Goal: Information Seeking & Learning: Find specific page/section

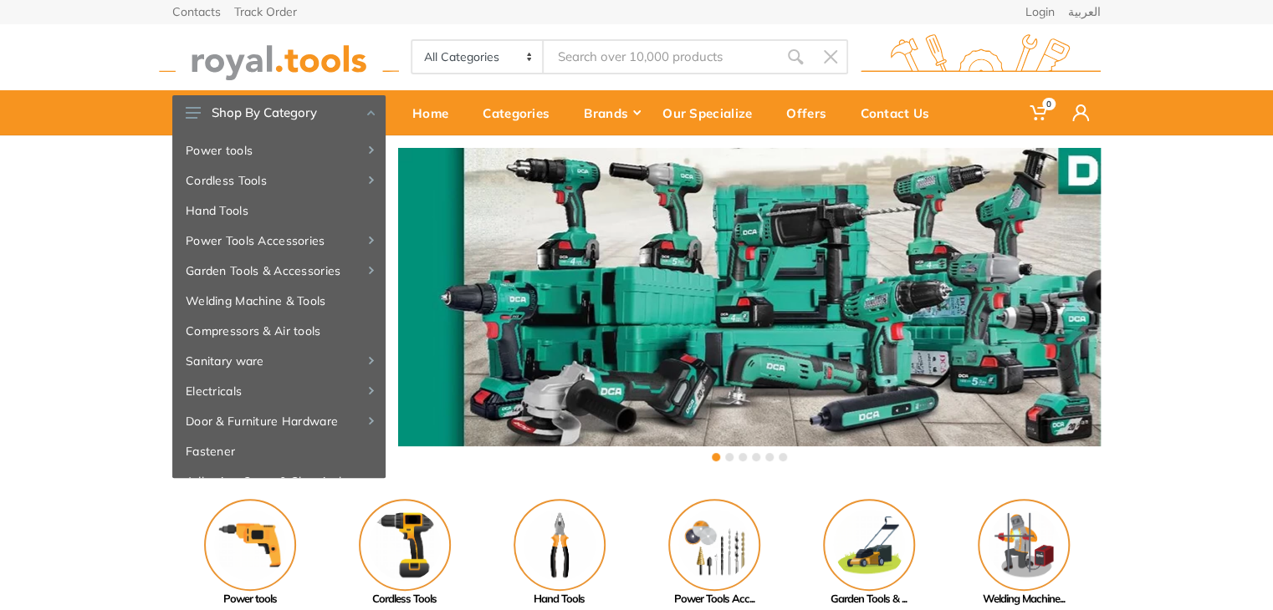
click at [620, 45] on input "Site search" at bounding box center [661, 56] width 234 height 35
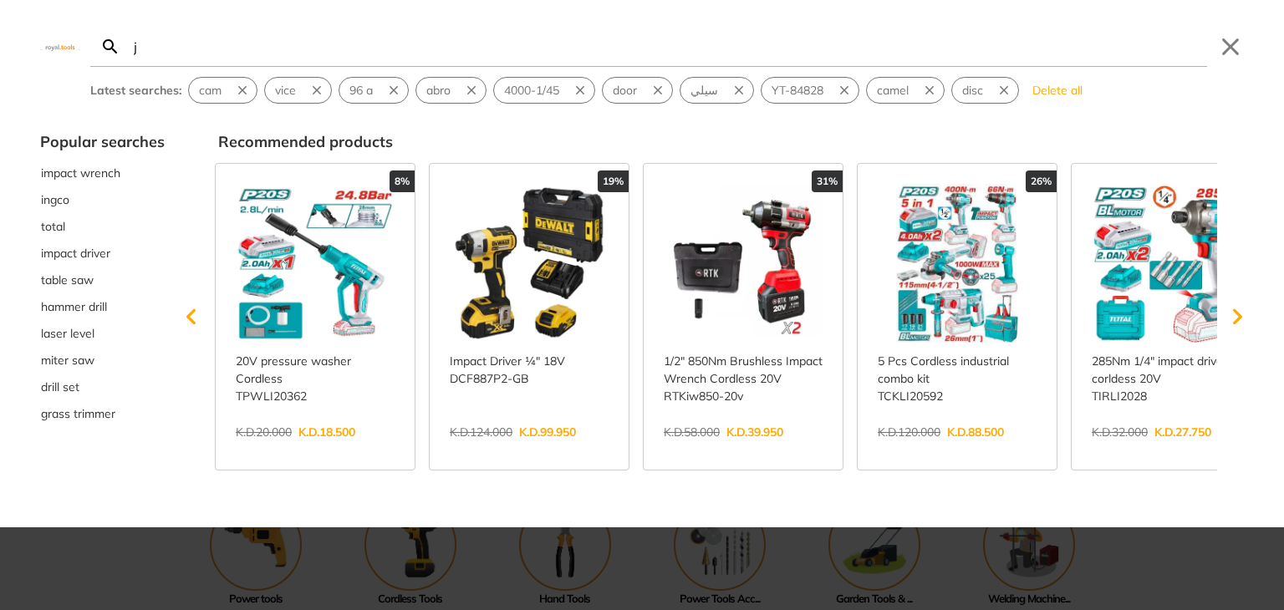
type input "j"
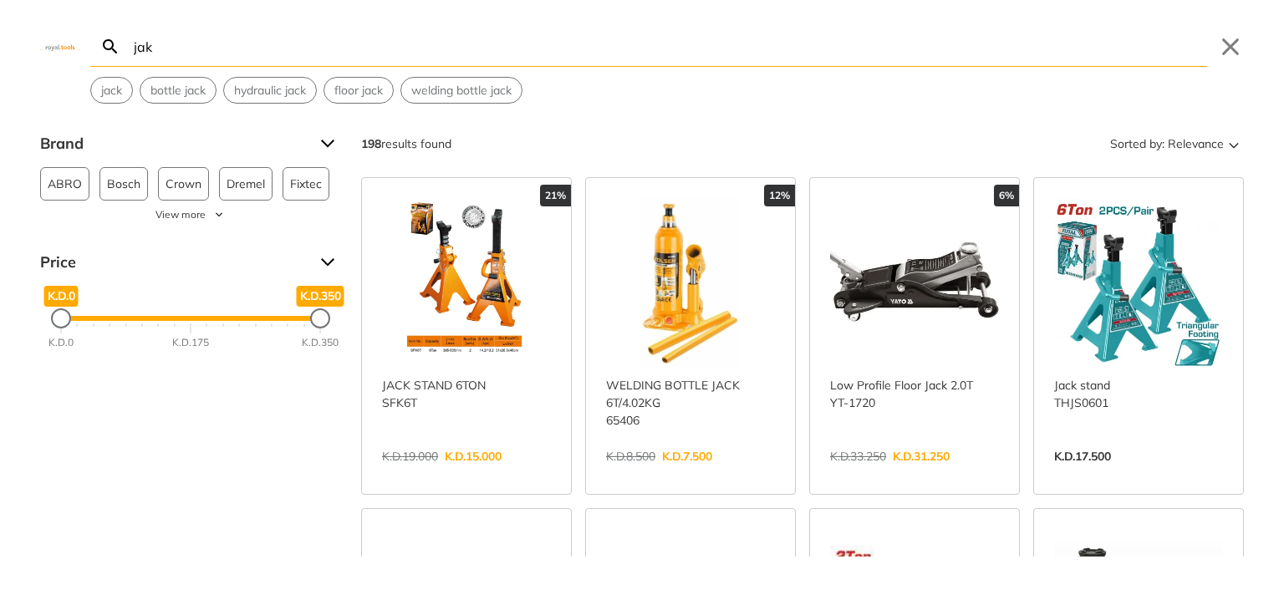
type input "jak"
click at [888, 474] on link "View more →" at bounding box center [914, 474] width 169 height 0
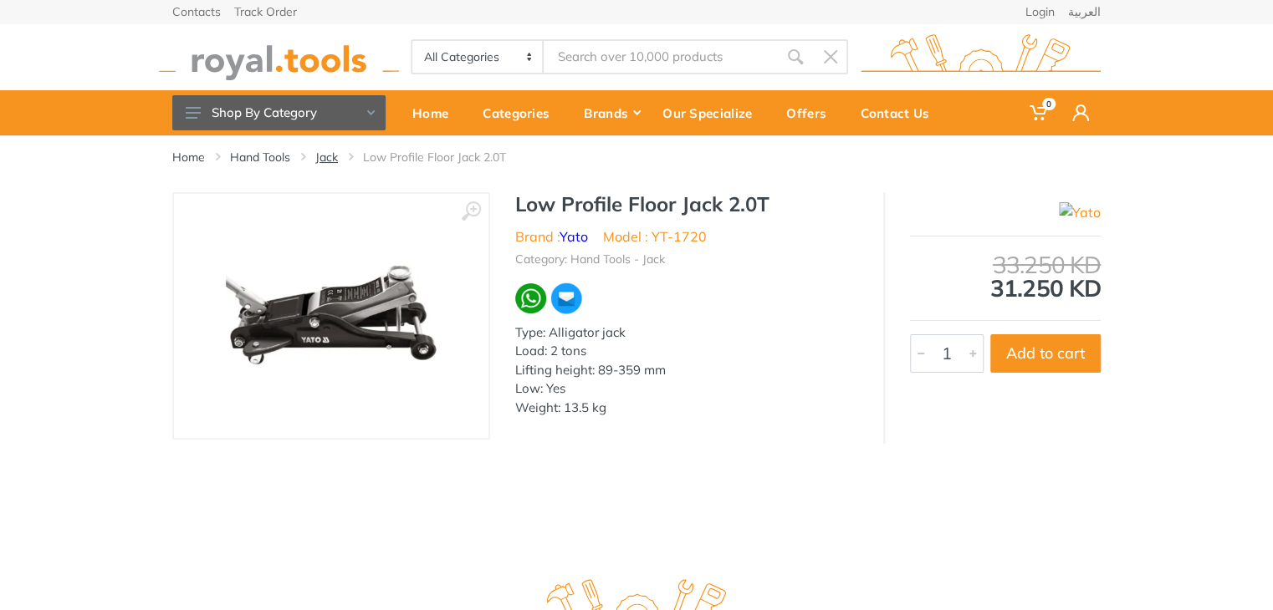
type input "jak"
click at [333, 156] on link "Jack" at bounding box center [326, 157] width 23 height 17
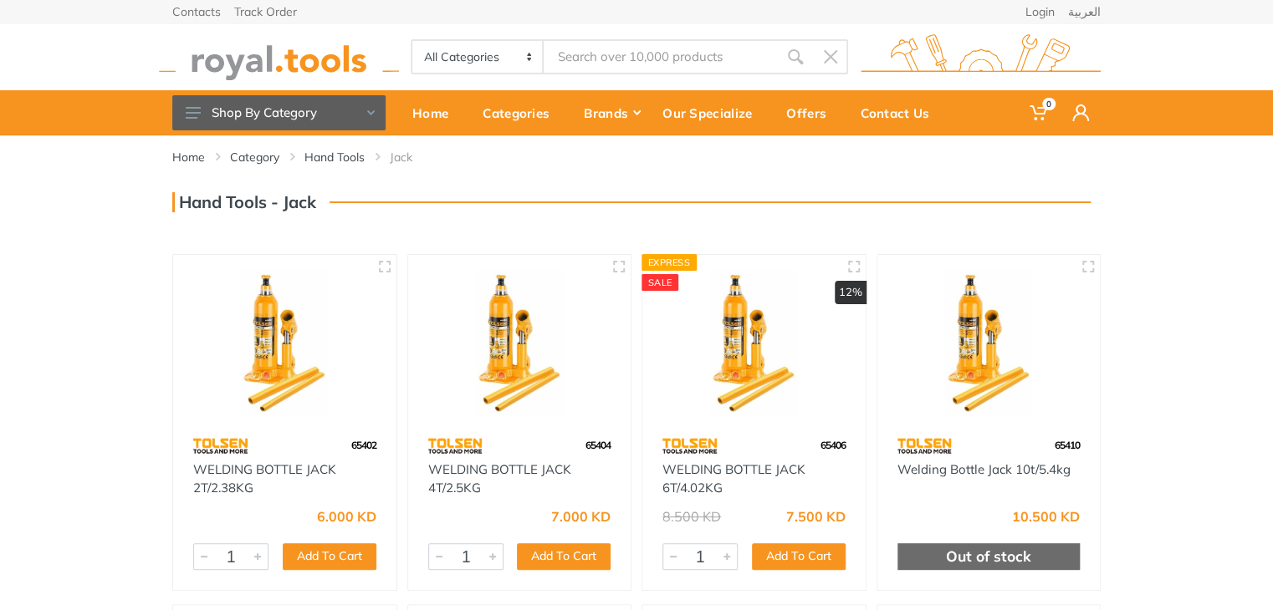
click at [334, 156] on link "Hand Tools" at bounding box center [334, 157] width 60 height 17
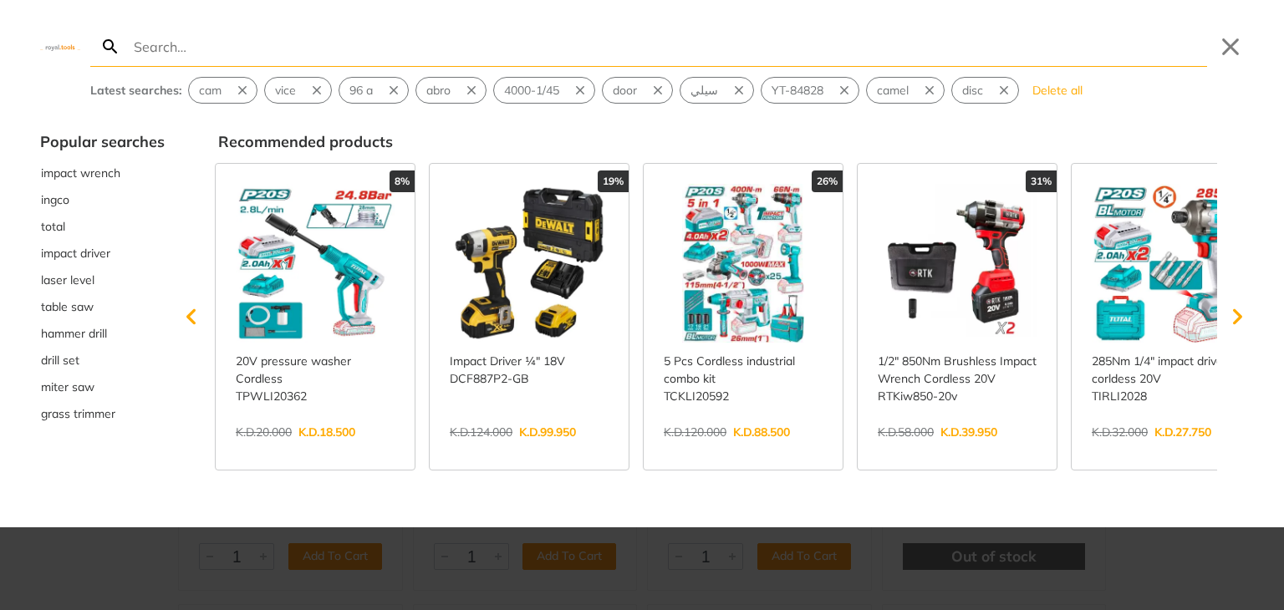
click at [519, 40] on input "Search" at bounding box center [668, 46] width 1077 height 39
type input "تش"
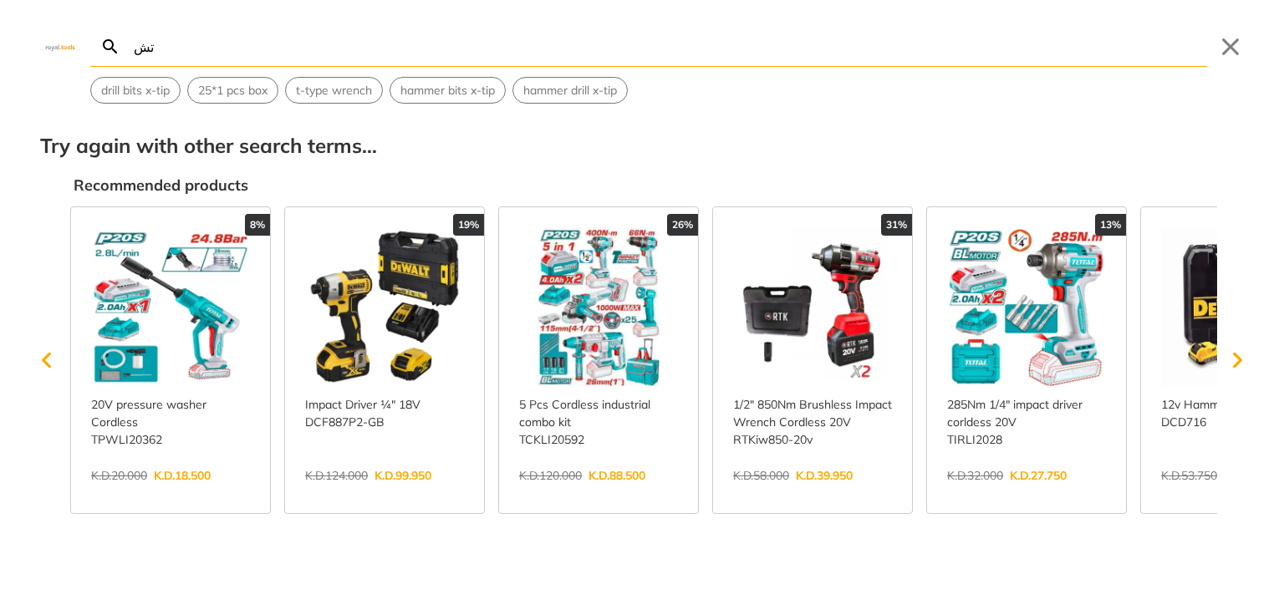
type input "ت"
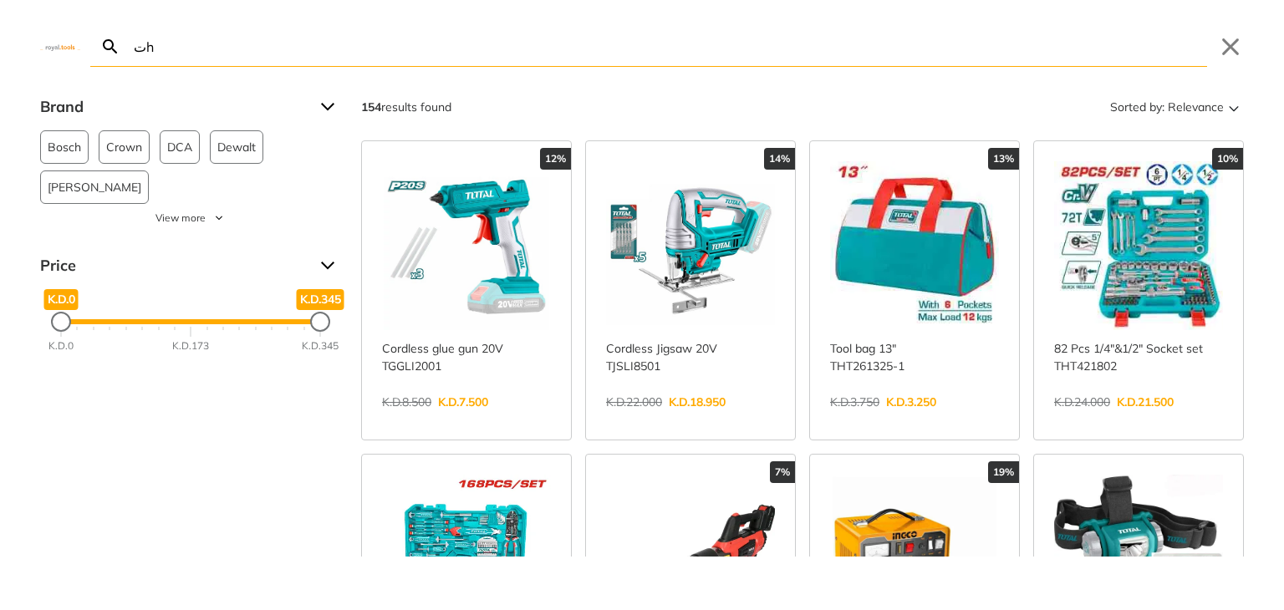
type input "ت"
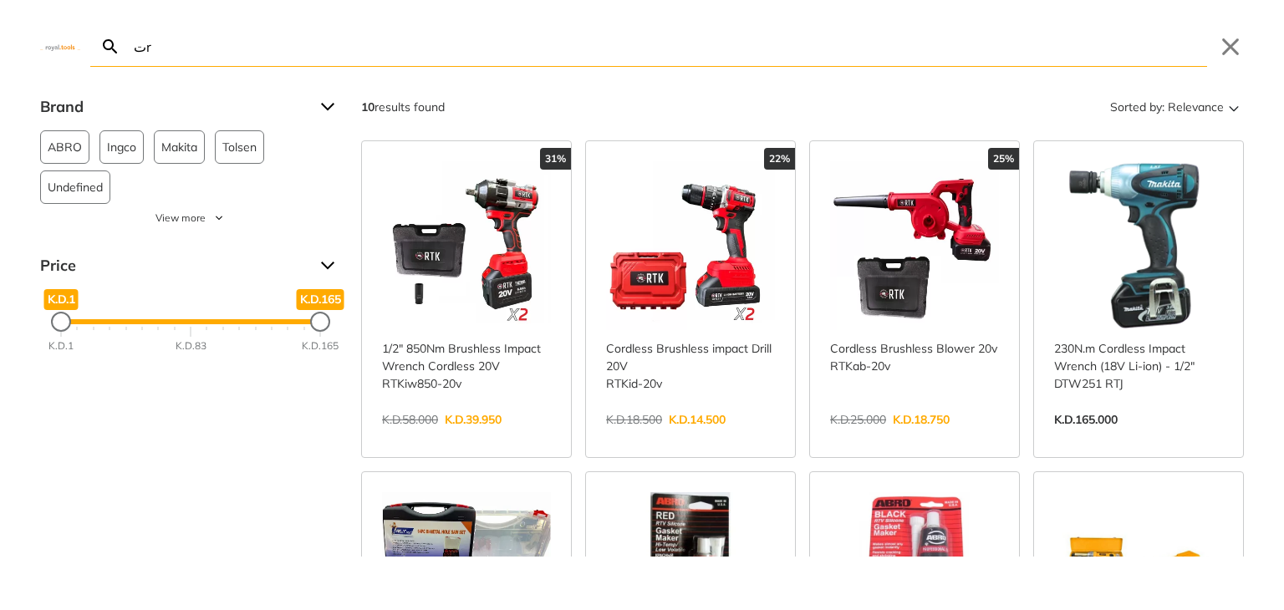
type input "ت"
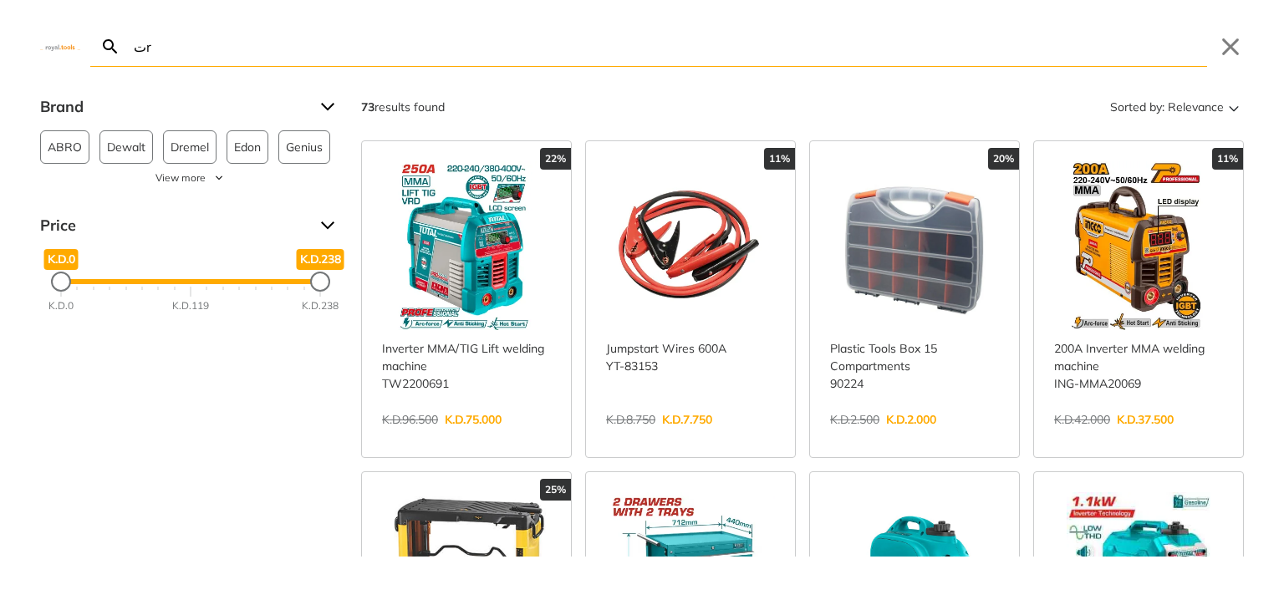
type input "ت"
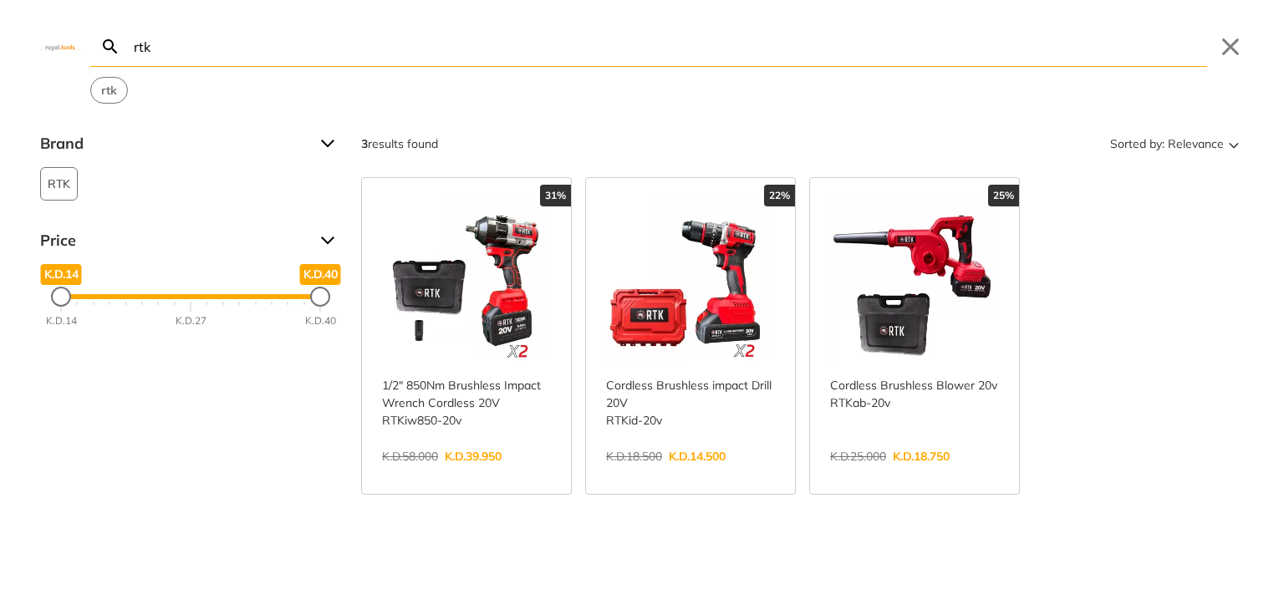
type input "rtk"
click at [465, 474] on link "View more →" at bounding box center [466, 474] width 169 height 0
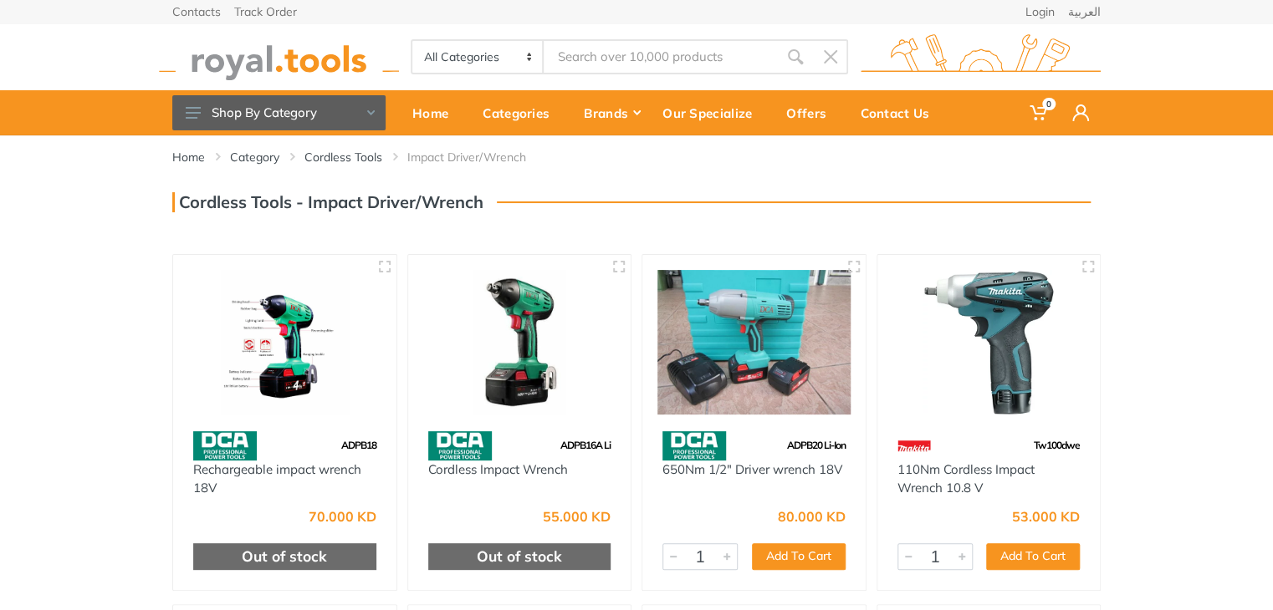
type input "d"
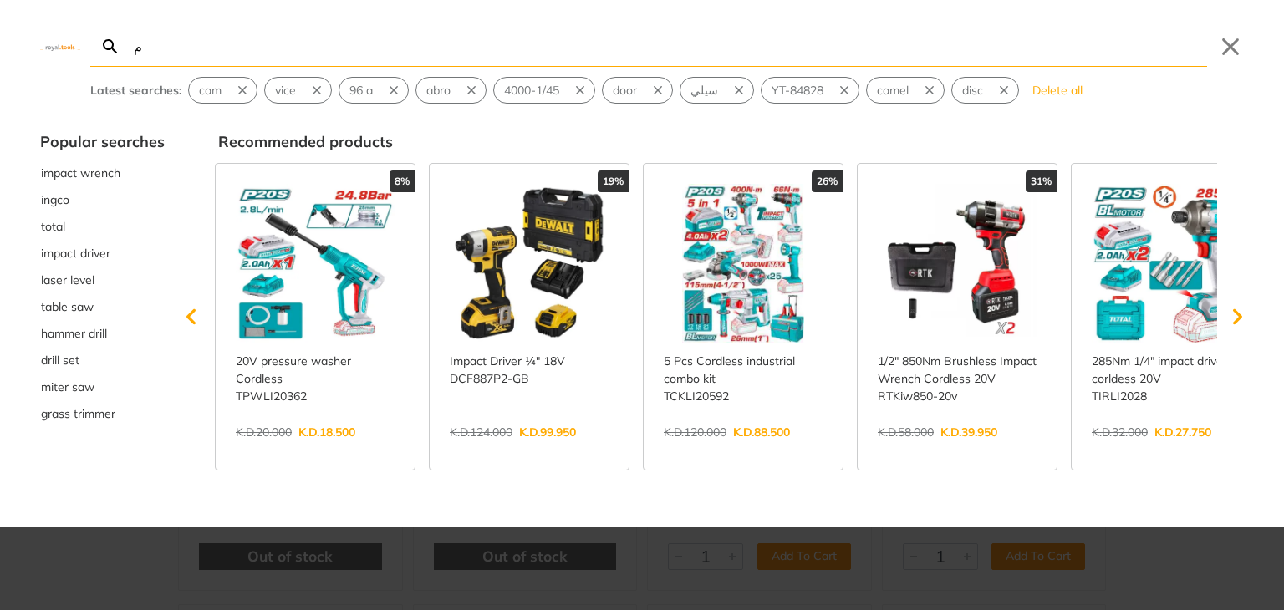
type input "من"
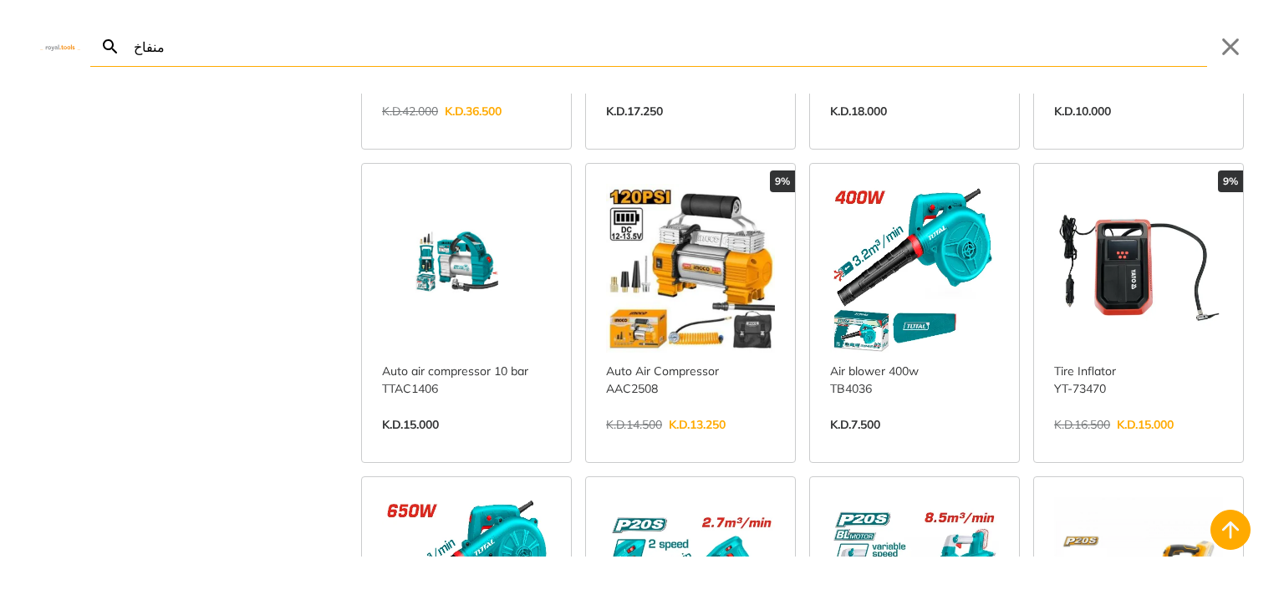
scroll to position [642, 0]
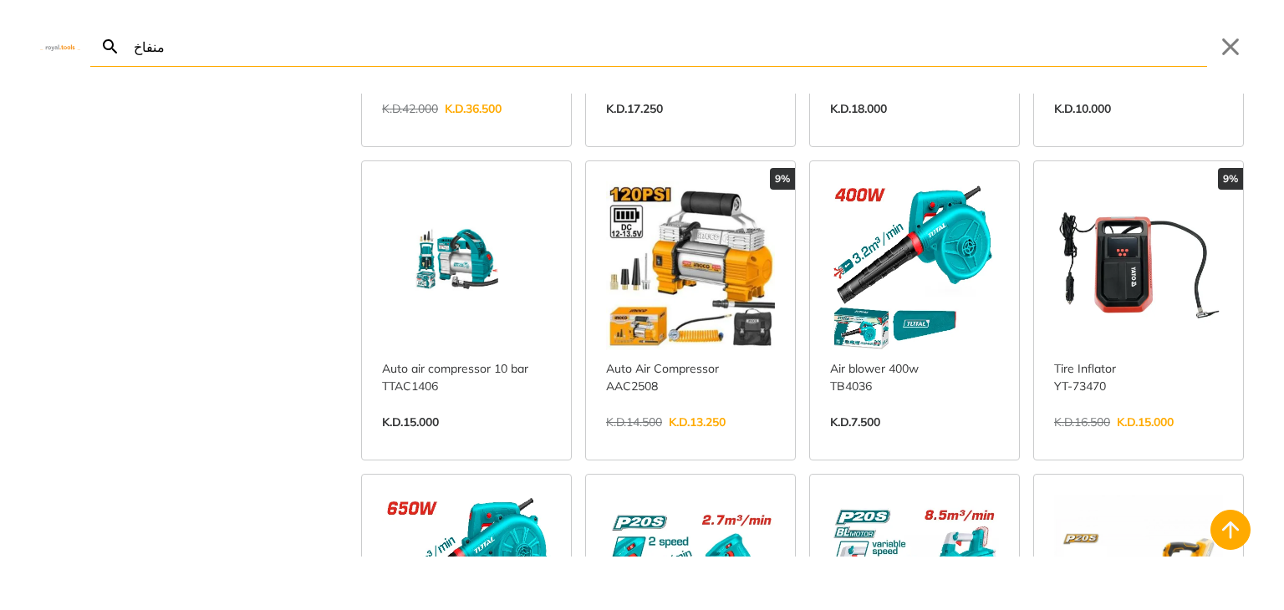
type input "منفاخ"
click at [698, 440] on link "View more →" at bounding box center [690, 440] width 169 height 0
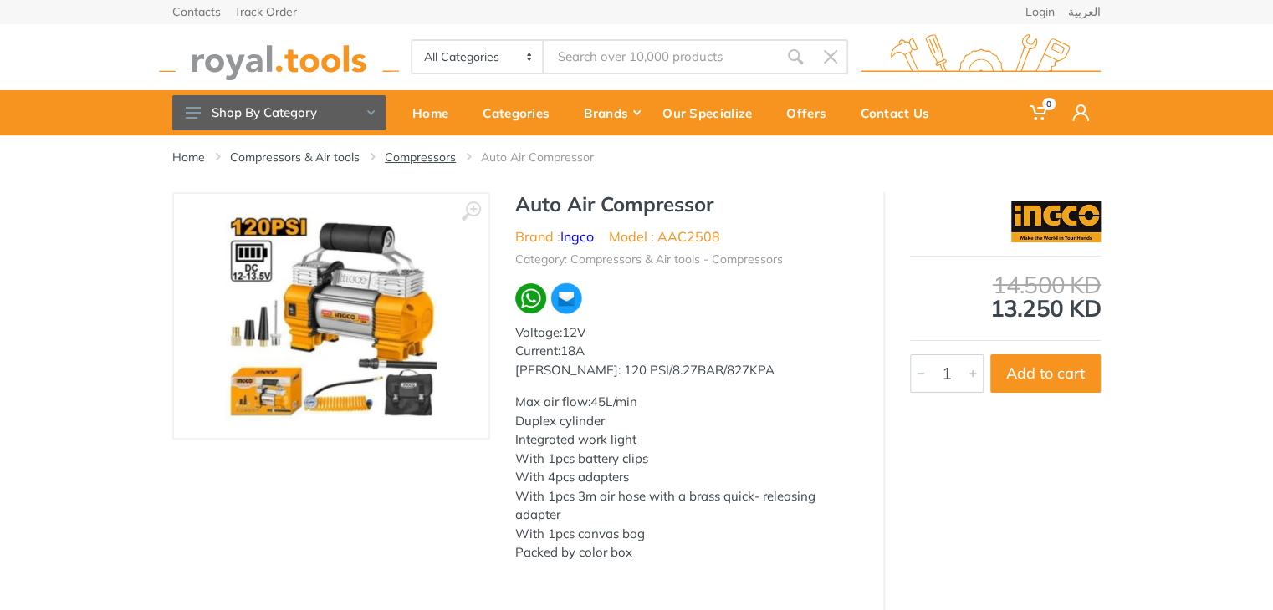
type input "منفاخ"
click at [423, 156] on link "Compressors" at bounding box center [420, 157] width 71 height 17
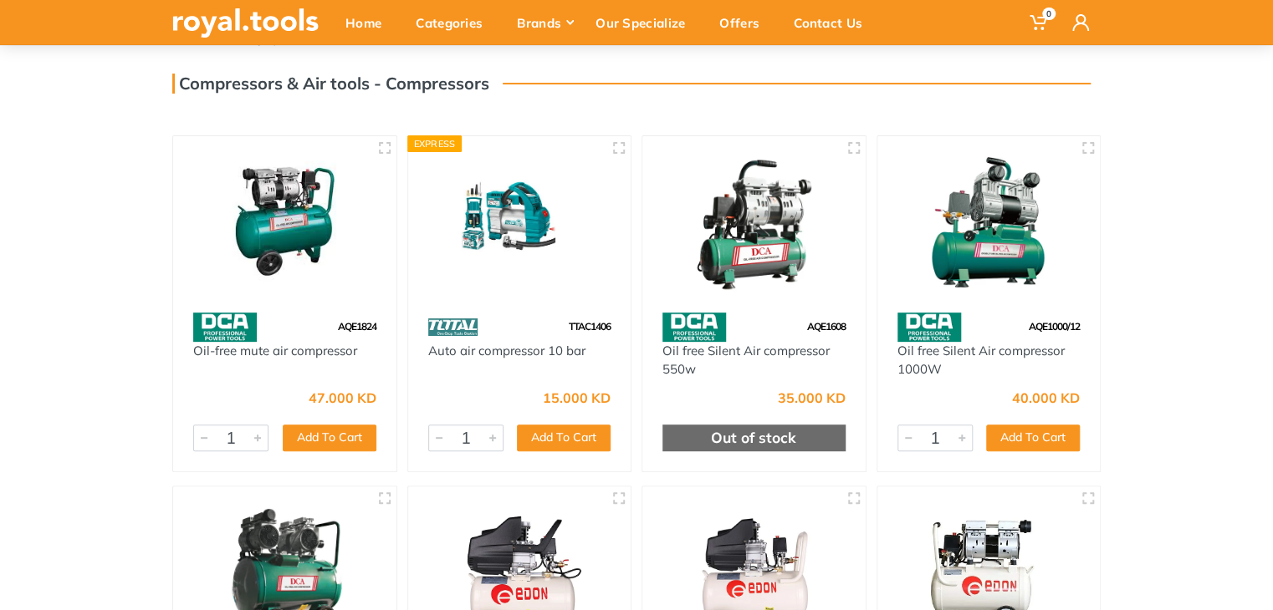
scroll to position [164, 0]
